Goal: Task Accomplishment & Management: Complete application form

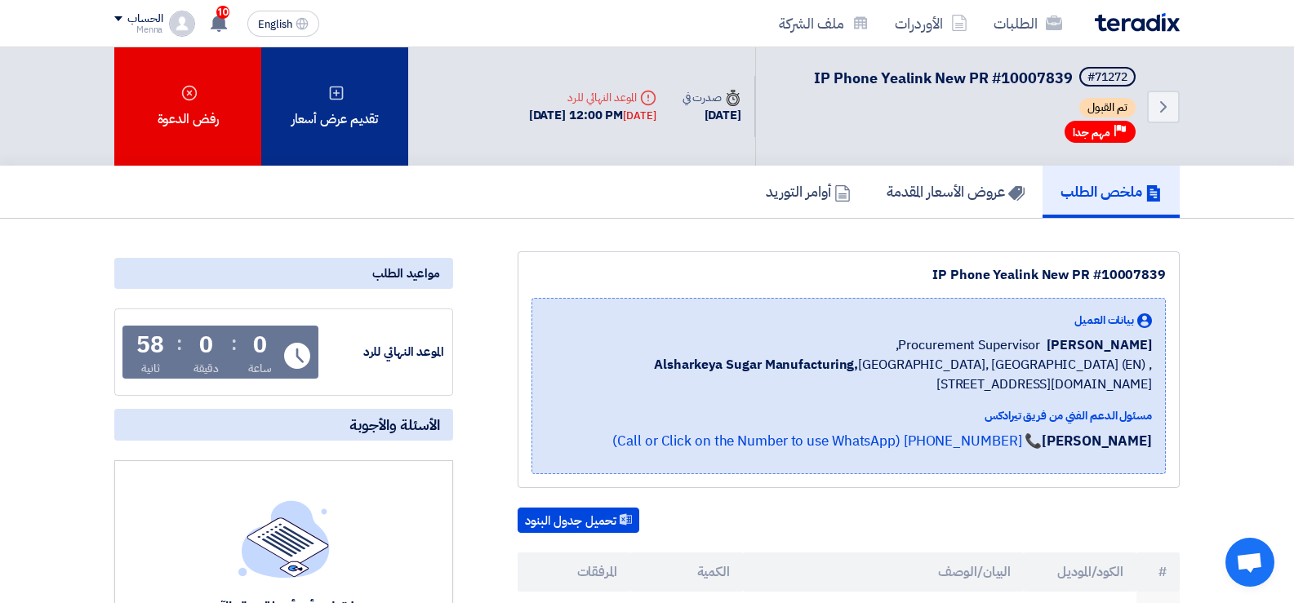
click at [369, 68] on div "تقديم عرض أسعار" at bounding box center [334, 106] width 147 height 118
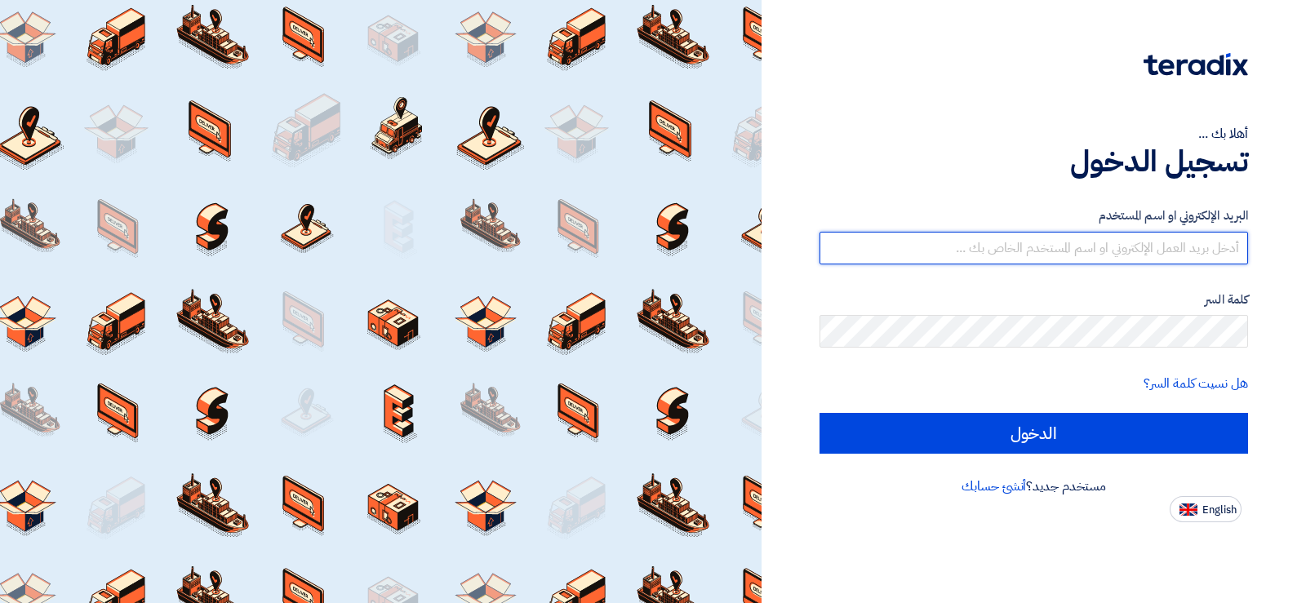
type input "[PERSON_NAME][EMAIL_ADDRESS][PERSON_NAME][DOMAIN_NAME]"
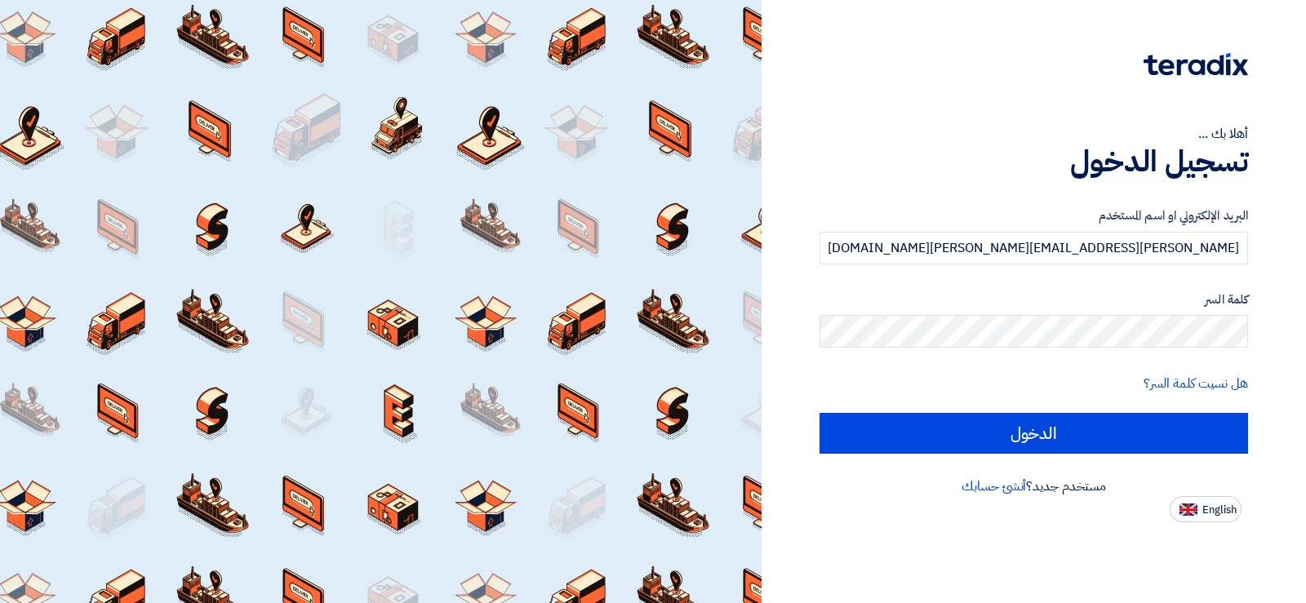
click at [1182, 406] on form "البريد الإلكتروني او اسم المستخدم [PERSON_NAME][EMAIL_ADDRESS][PERSON_NAME][DOM…" at bounding box center [1033, 329] width 428 height 247
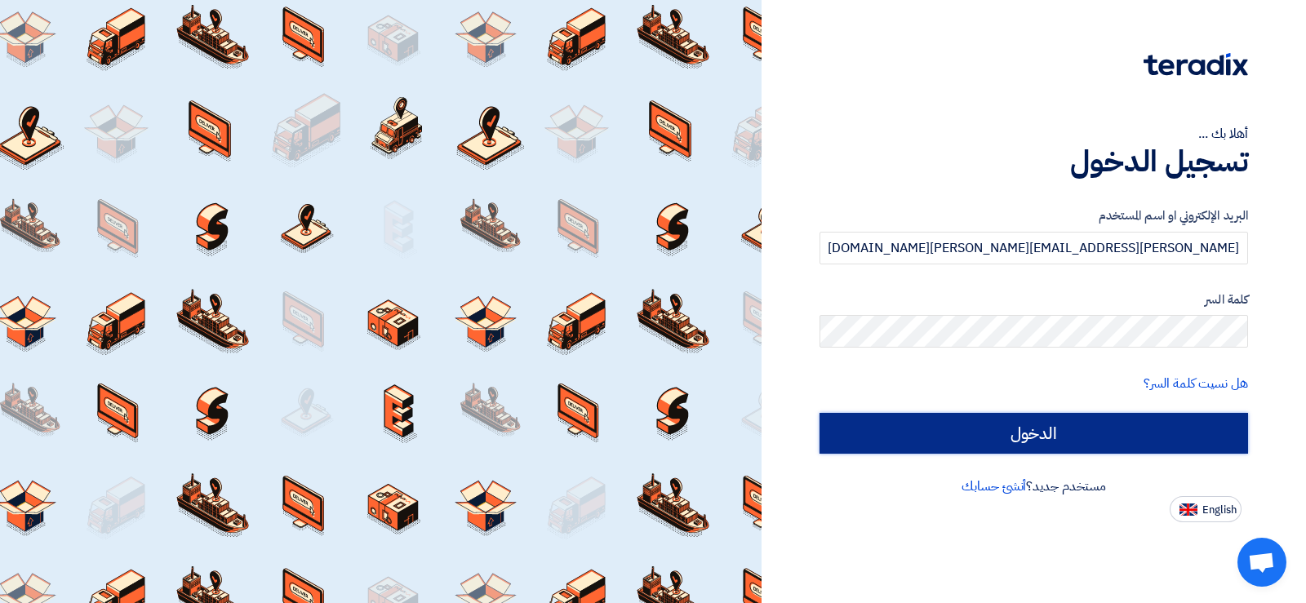
click at [1190, 426] on input "الدخول" at bounding box center [1033, 433] width 428 height 41
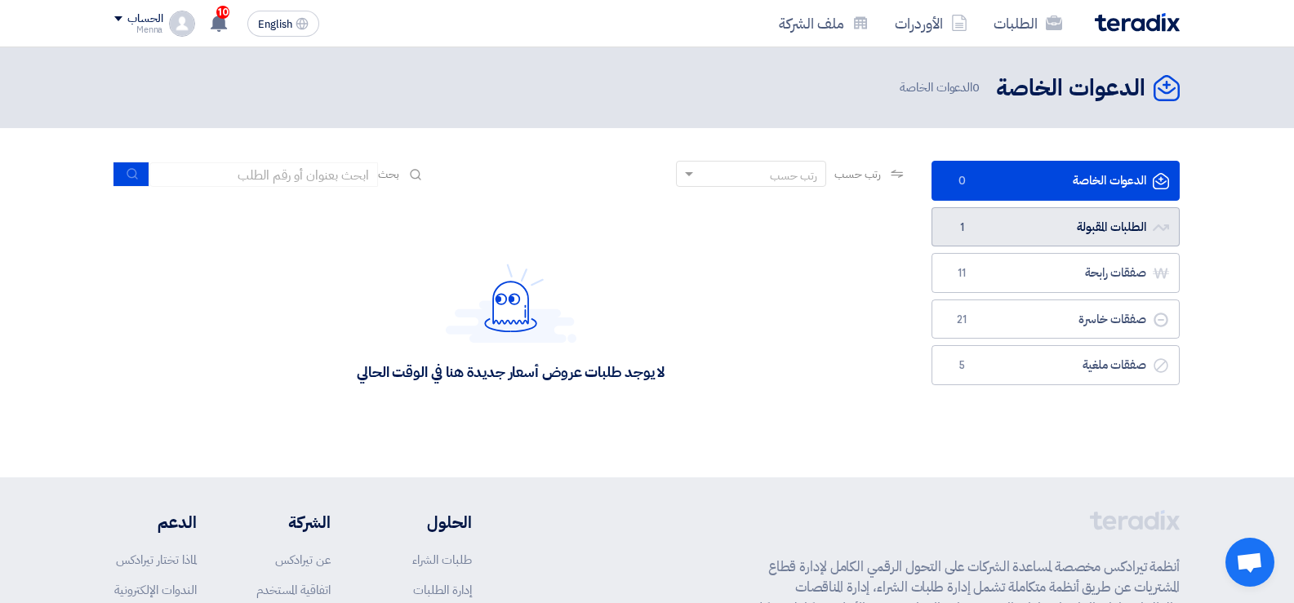
click at [1059, 224] on link "الطلبات المقبولة الطلبات المقبولة 1" at bounding box center [1055, 227] width 248 height 40
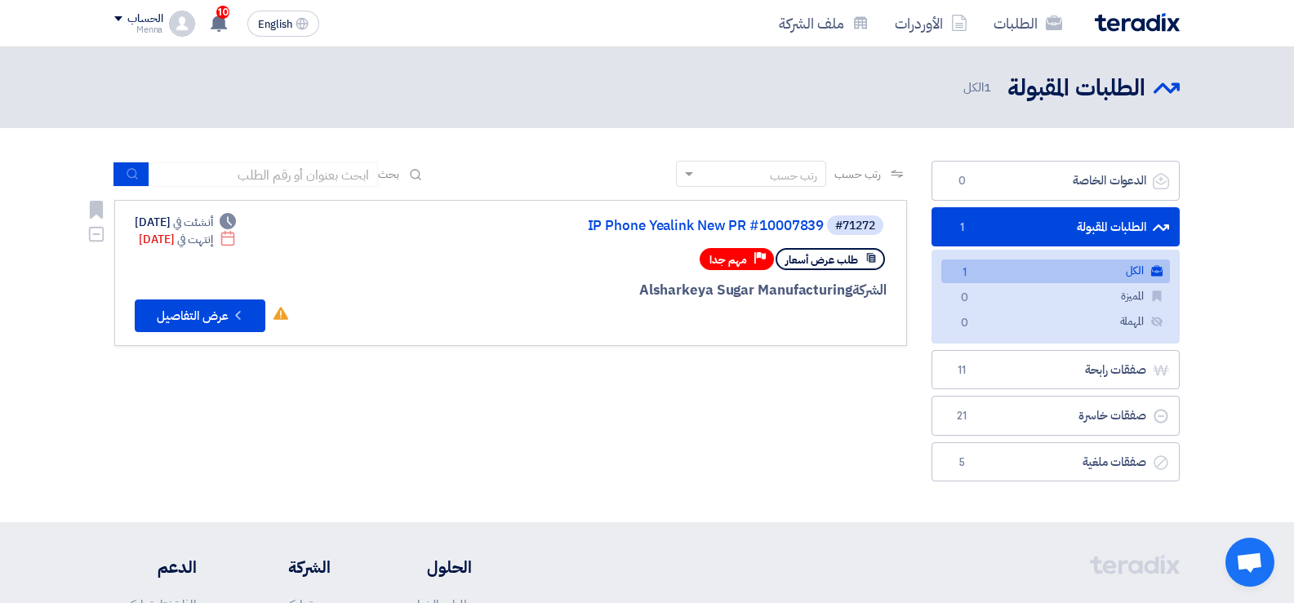
click at [686, 234] on div "#71272 IP Phone Yealink New PR #10007839" at bounding box center [690, 225] width 393 height 23
click at [681, 228] on link "IP Phone Yealink New PR #10007839" at bounding box center [660, 226] width 326 height 15
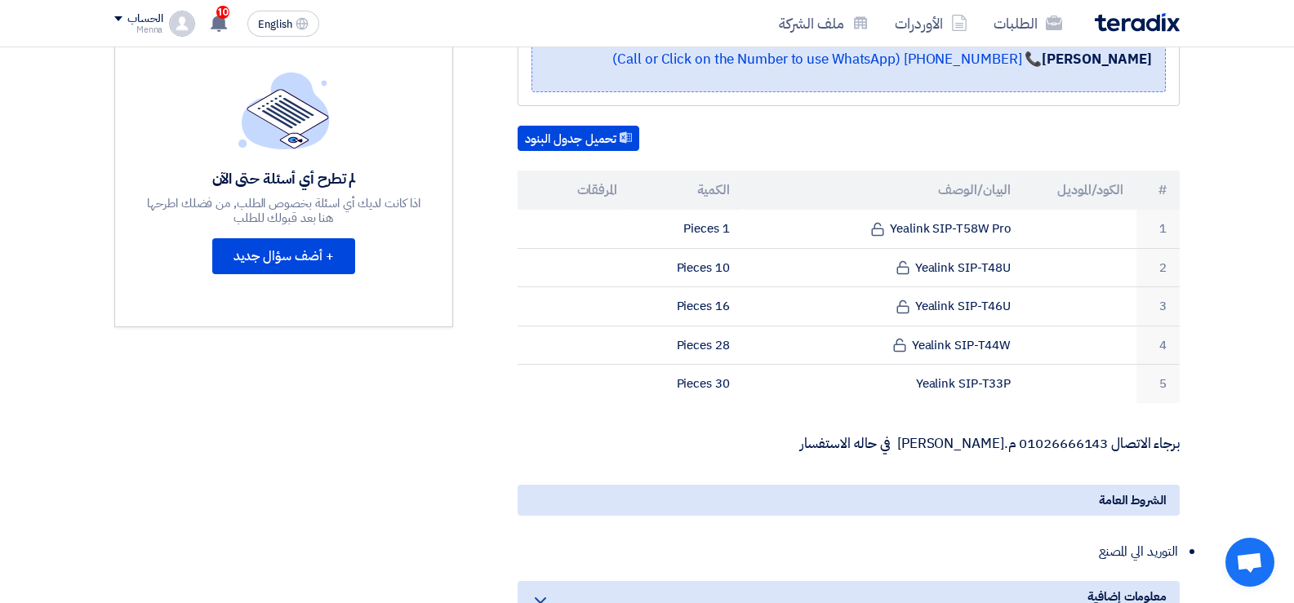
scroll to position [384, 0]
